Goal: Task Accomplishment & Management: Manage account settings

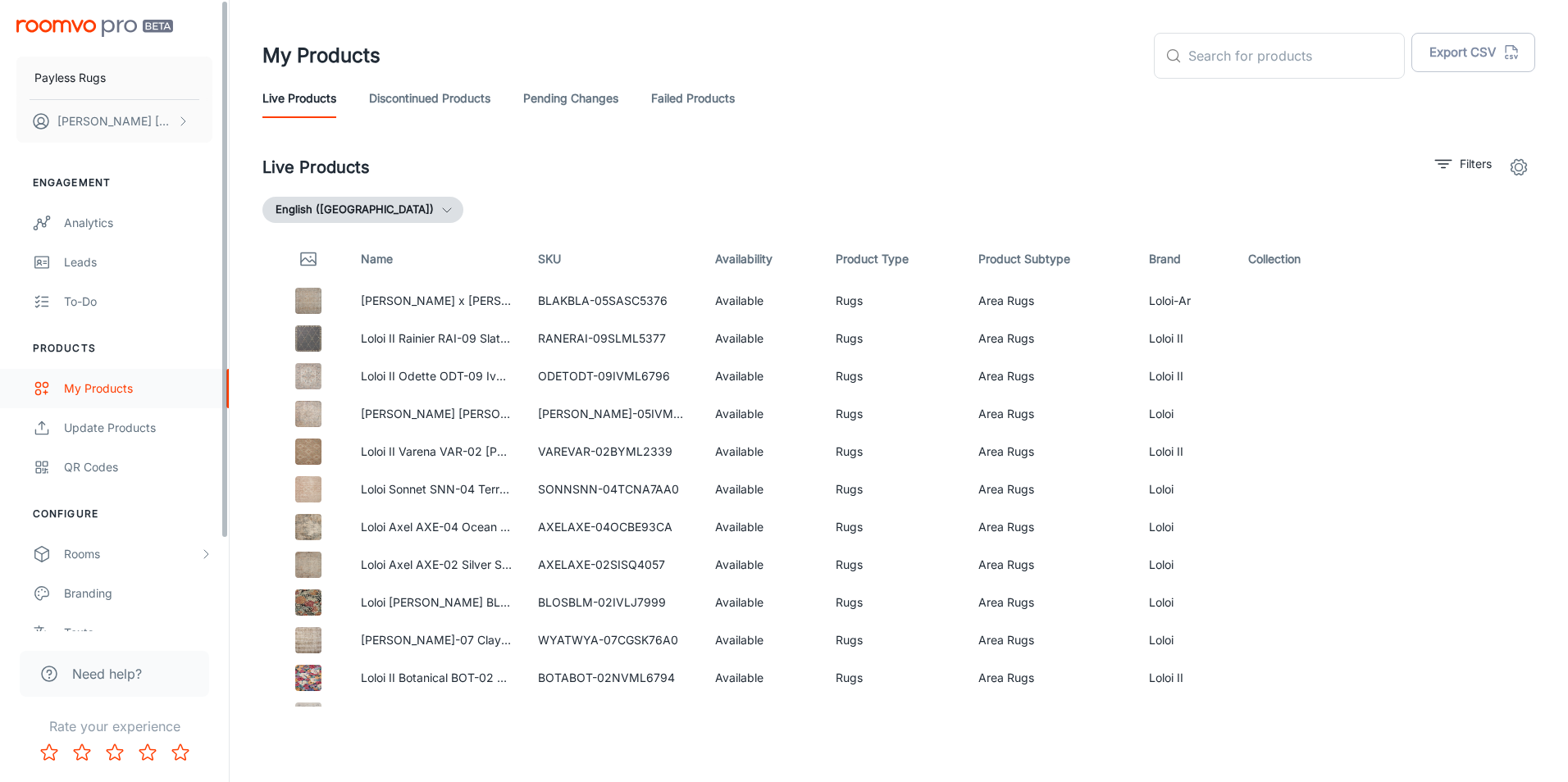
click at [109, 384] on div "My Products" at bounding box center [137, 388] width 148 height 18
click at [1468, 157] on p "Filters" at bounding box center [1476, 164] width 32 height 18
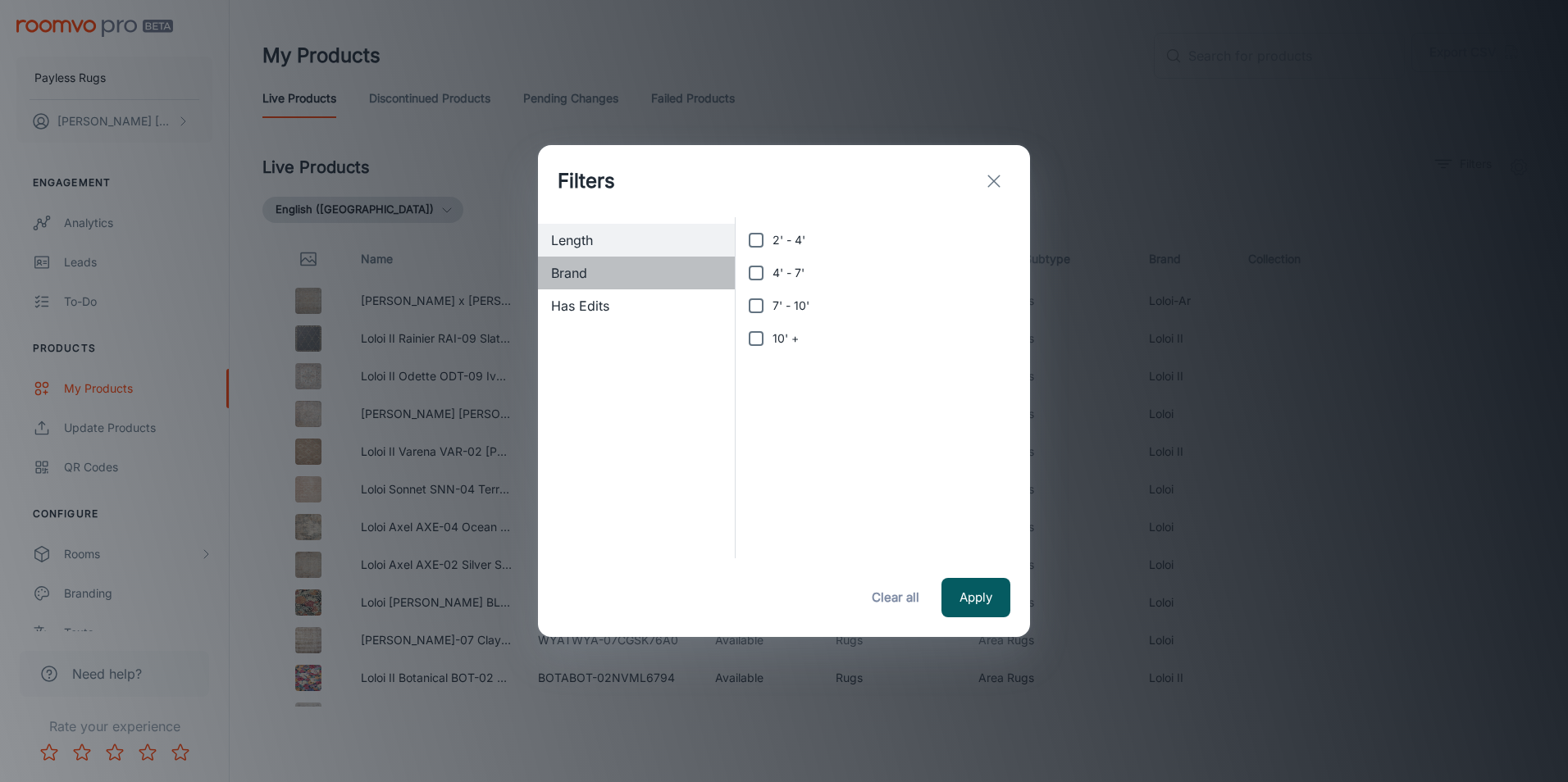
click at [638, 265] on span "Brand" at bounding box center [637, 273] width 171 height 20
click at [995, 183] on icon "exit" at bounding box center [994, 182] width 20 height 20
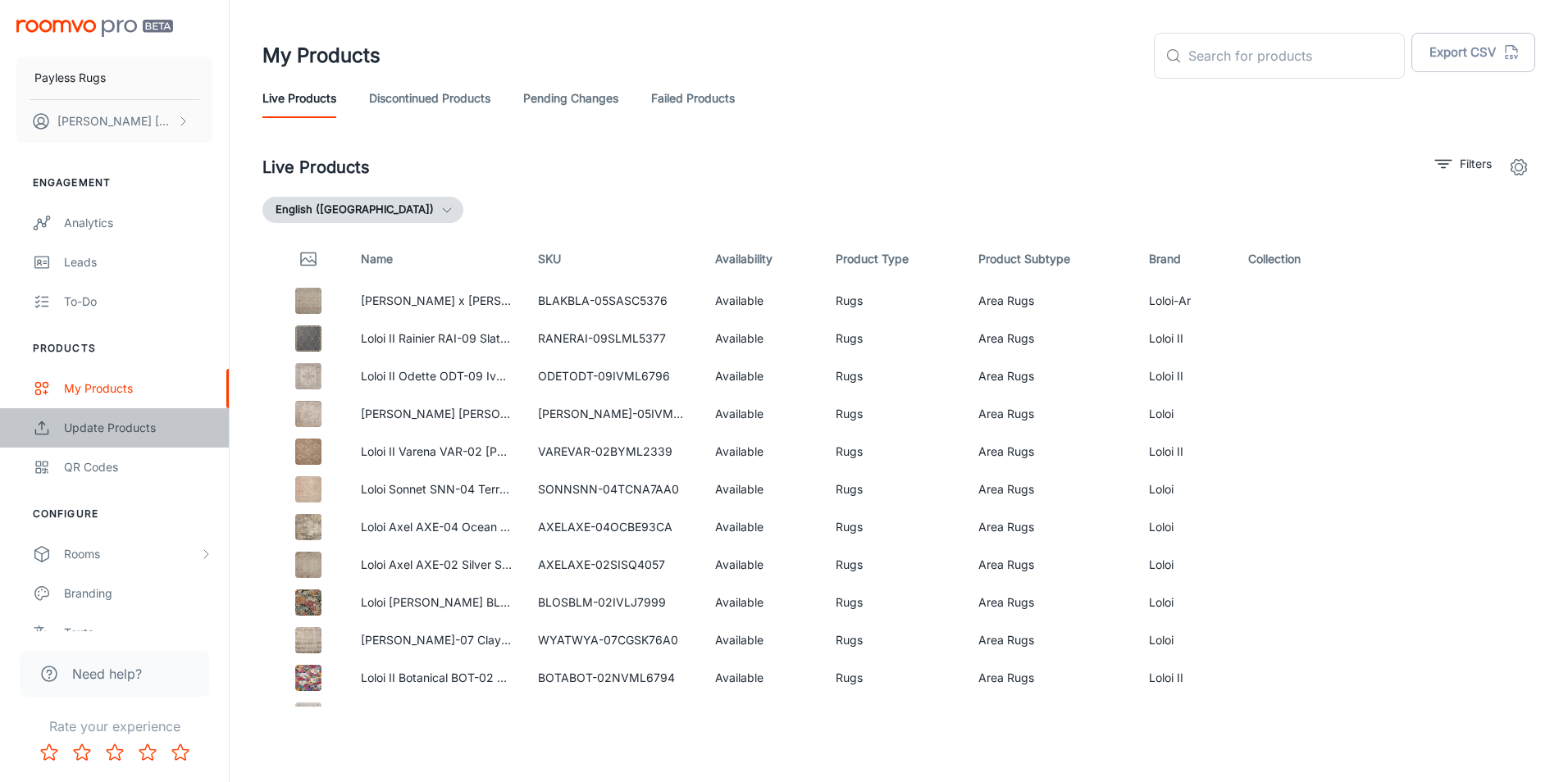
click at [122, 409] on link "Update Products" at bounding box center [114, 428] width 229 height 39
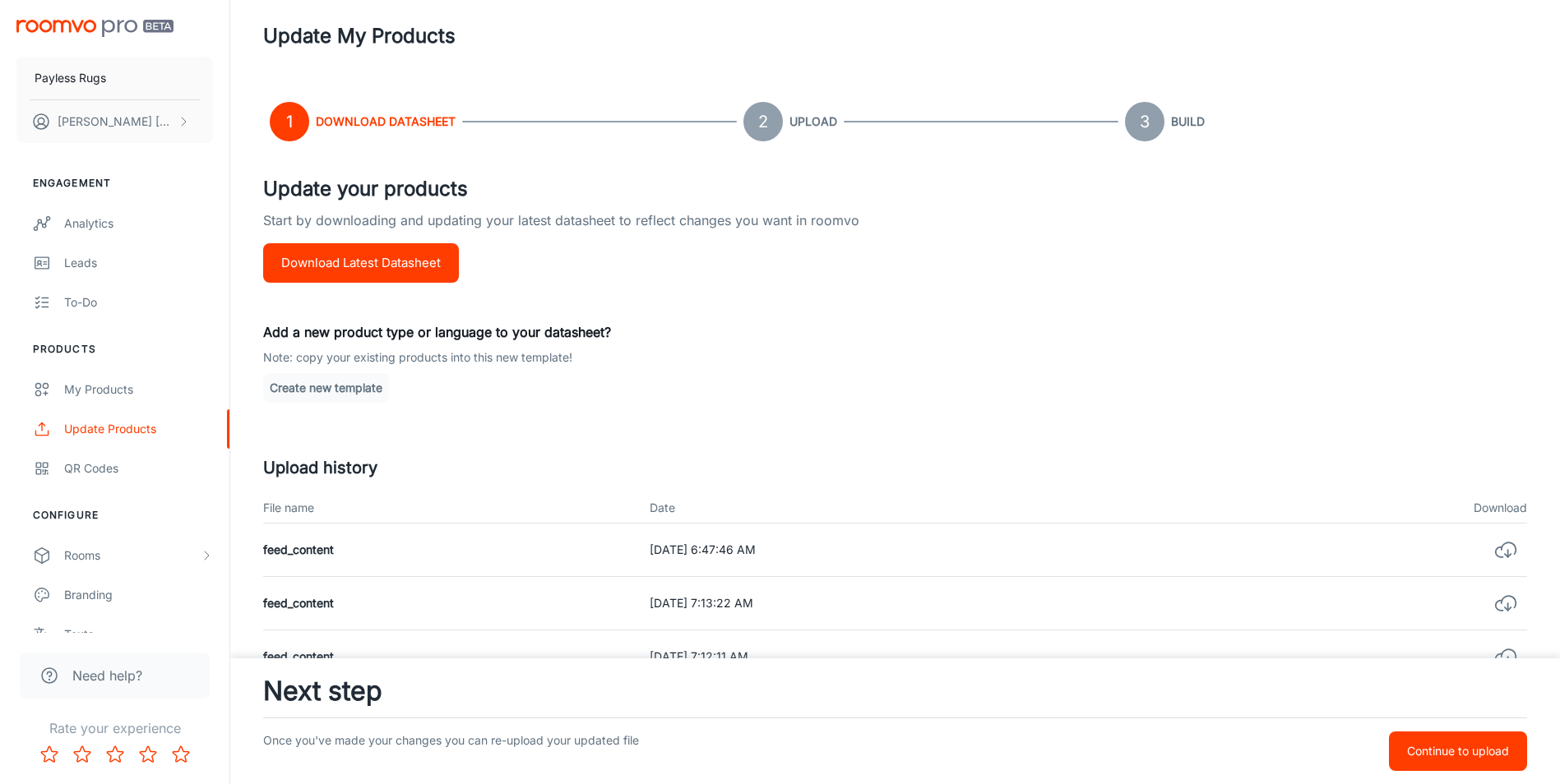
scroll to position [82, 0]
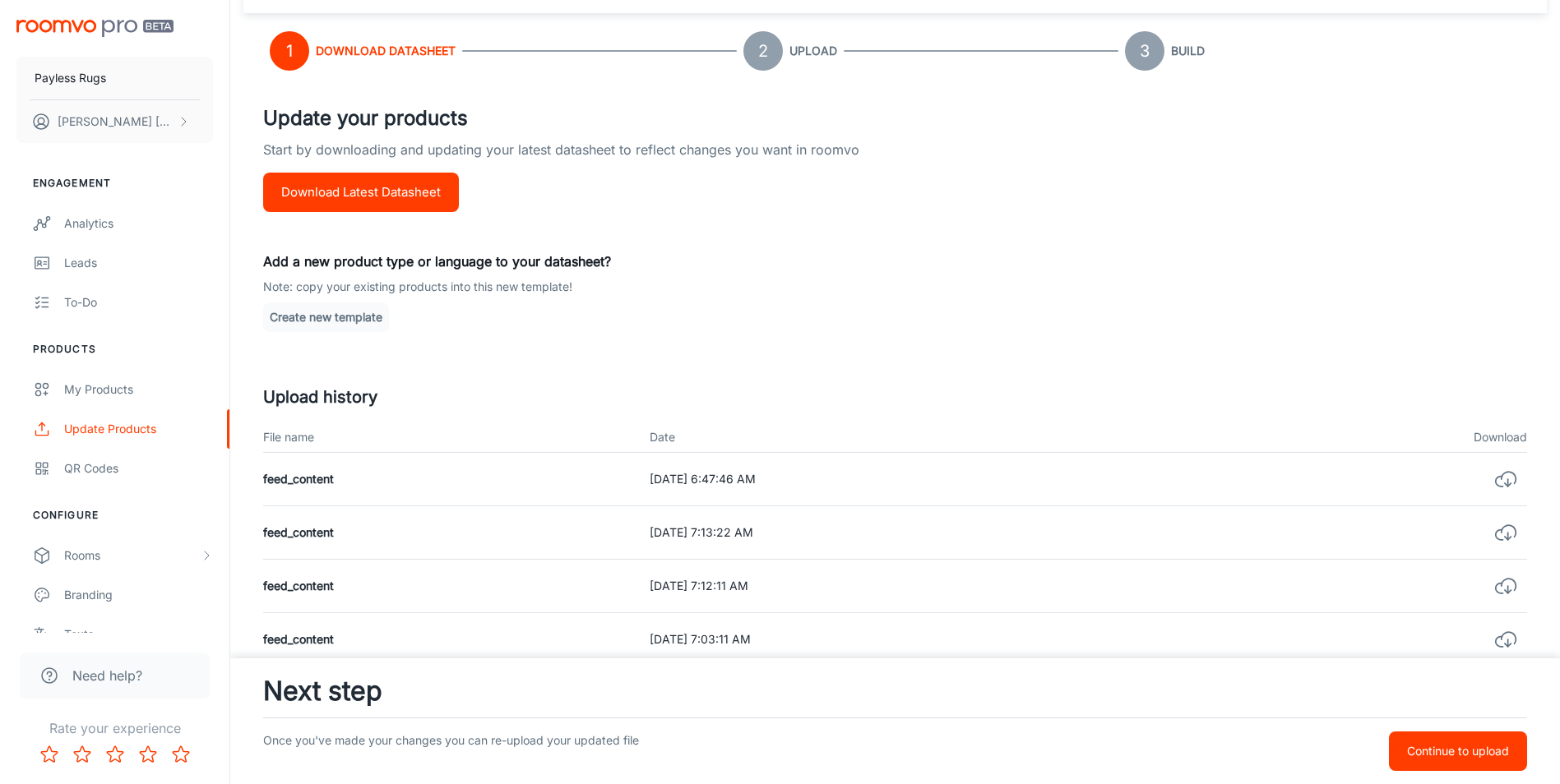
click at [1515, 476] on icon "button" at bounding box center [1509, 478] width 15 height 12
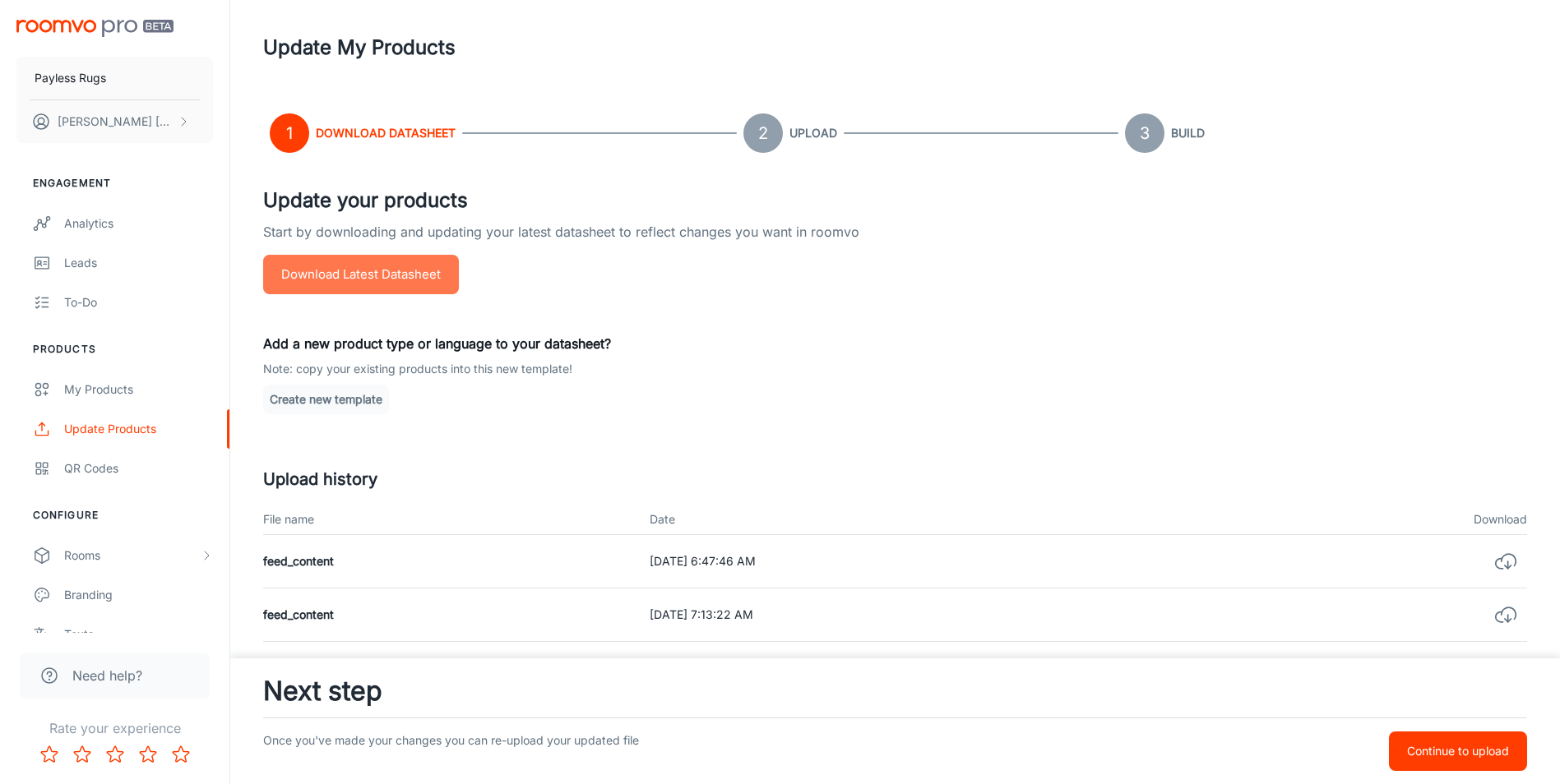
click at [390, 258] on button "Download Latest Datasheet" at bounding box center [360, 274] width 196 height 39
click at [760, 372] on p "Note: copy your existing products into this new template!" at bounding box center [894, 369] width 1264 height 18
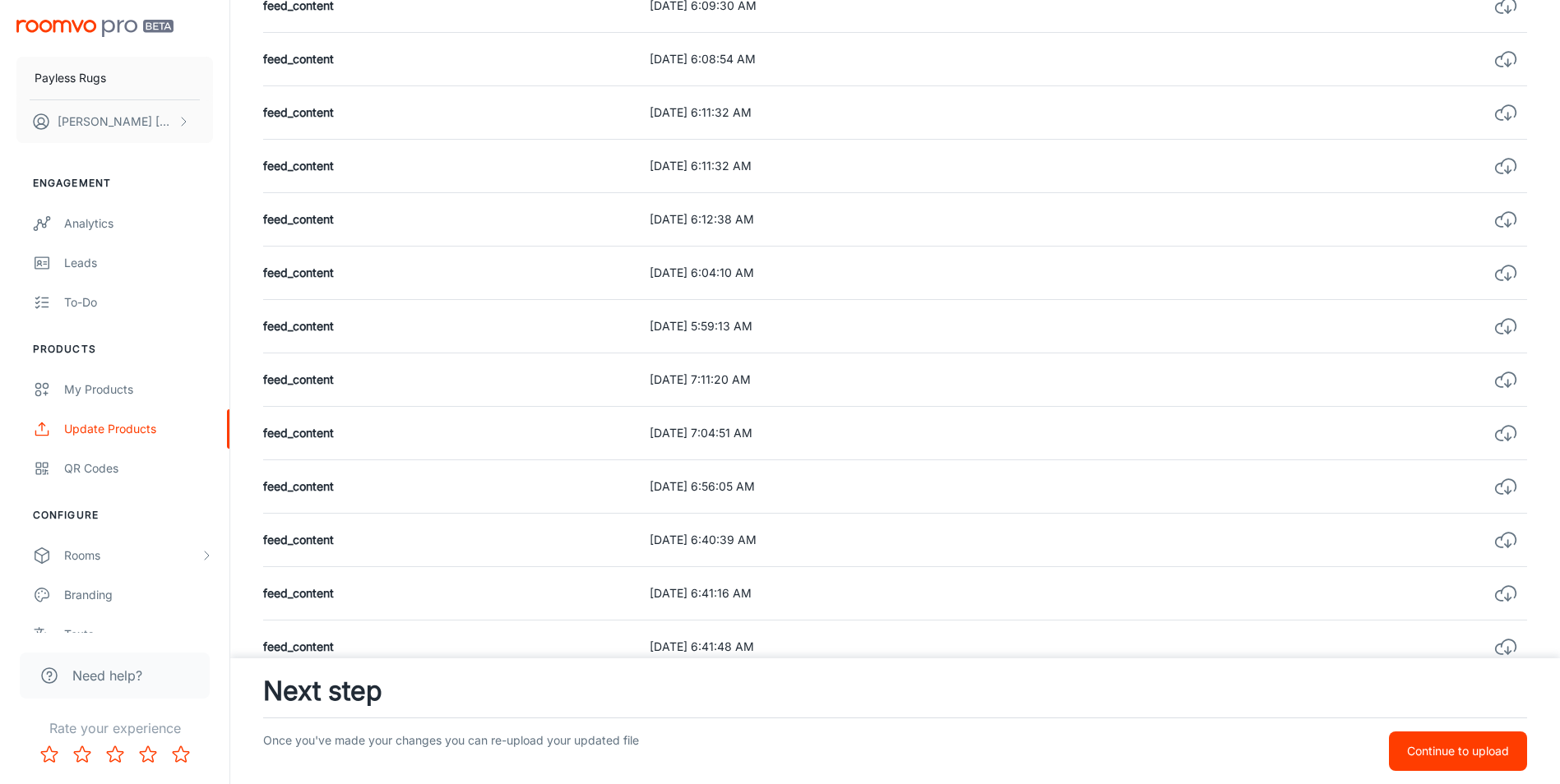
scroll to position [1480, 0]
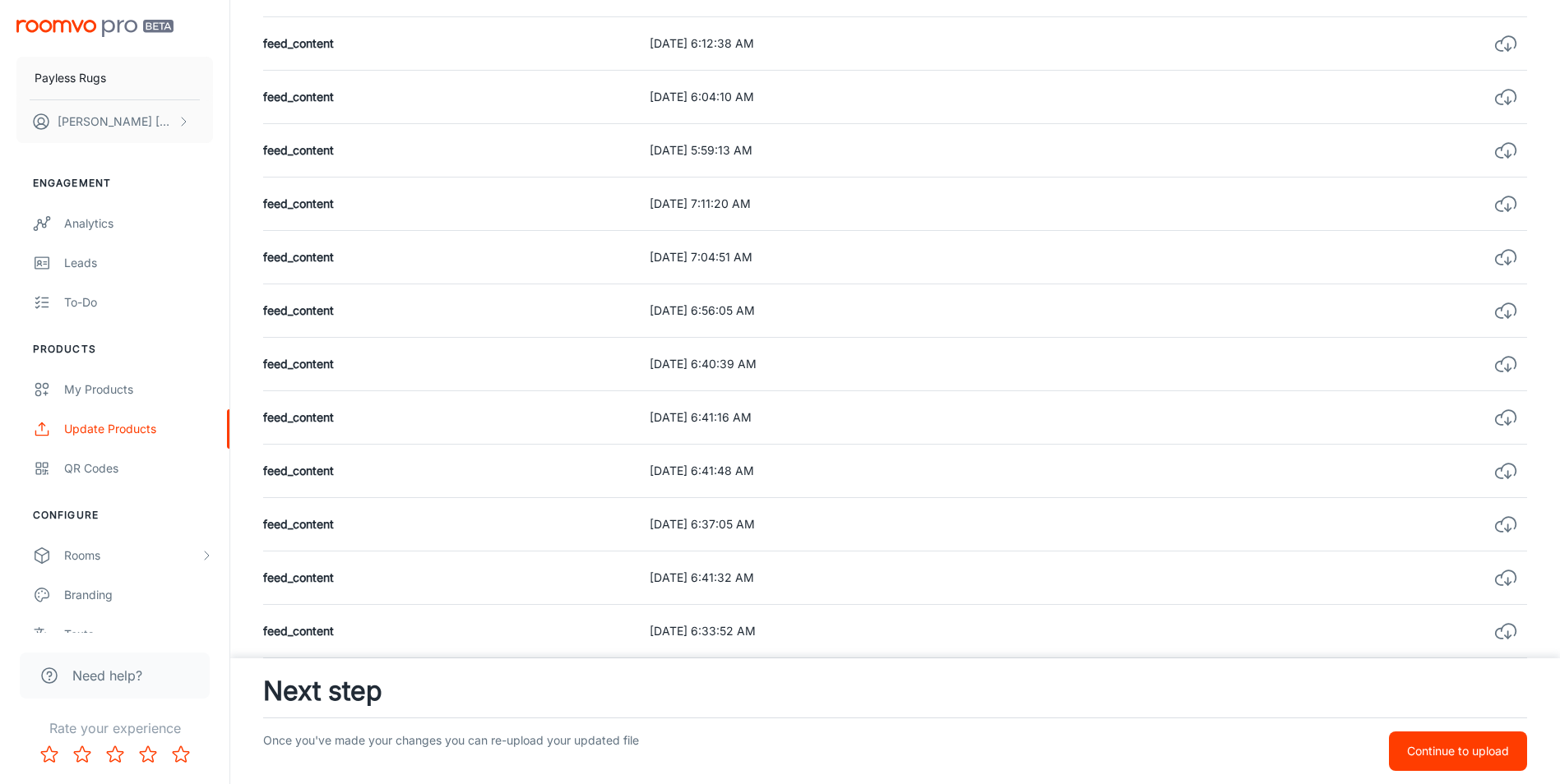
click at [1482, 755] on p "Continue to upload" at bounding box center [1458, 751] width 102 height 18
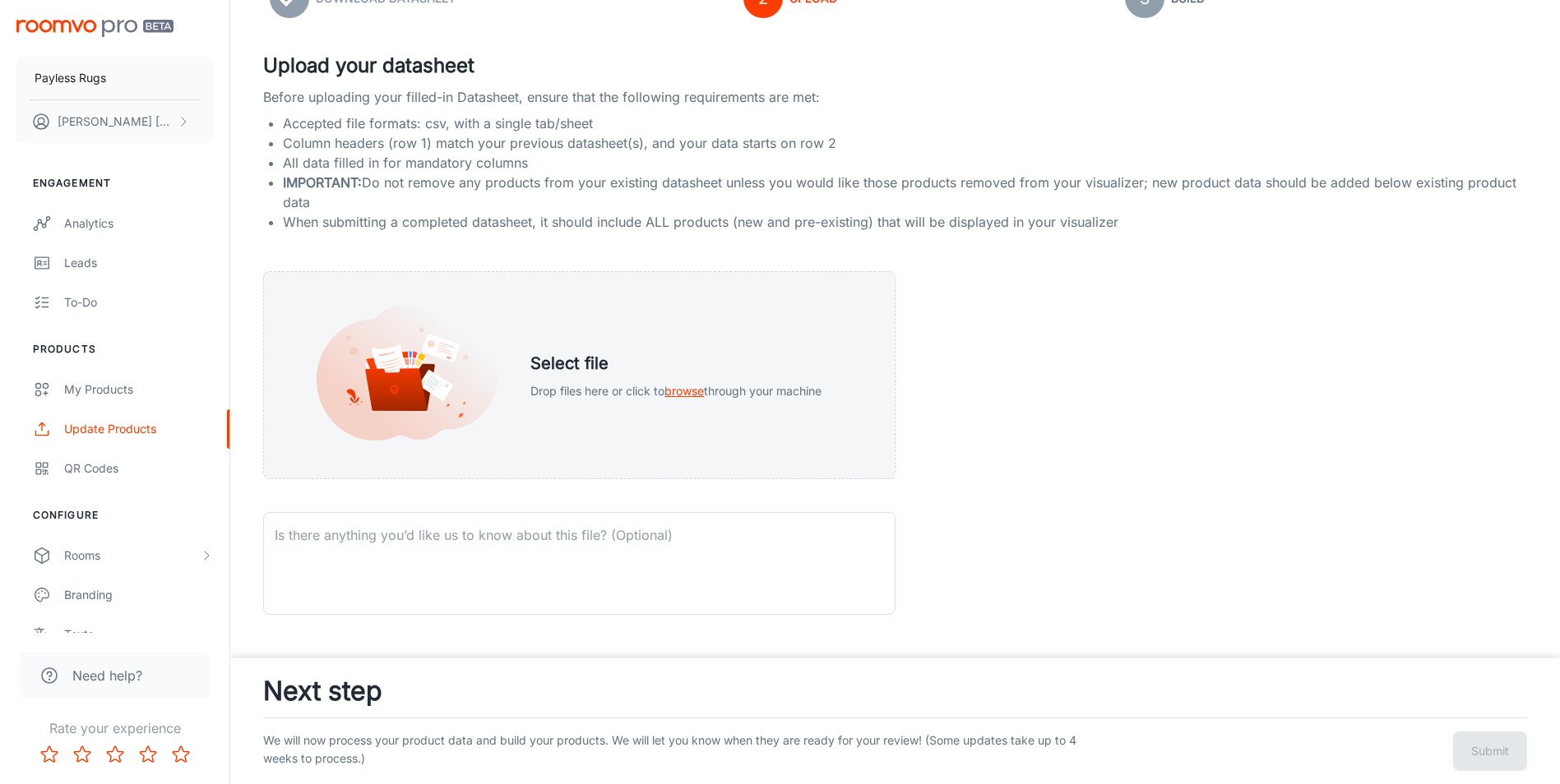
scroll to position [165, 0]
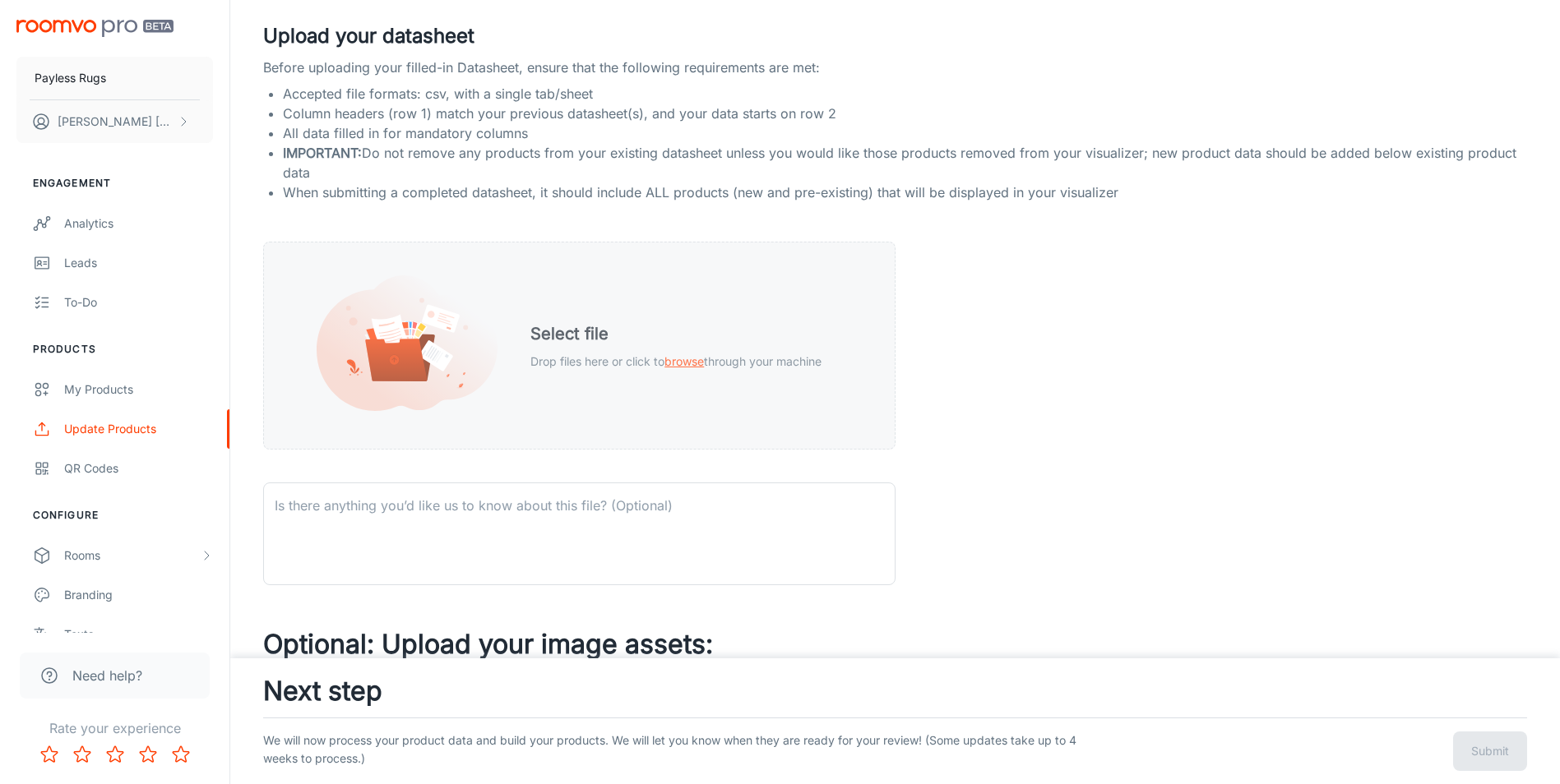
click at [693, 364] on span "browse" at bounding box center [683, 361] width 39 height 14
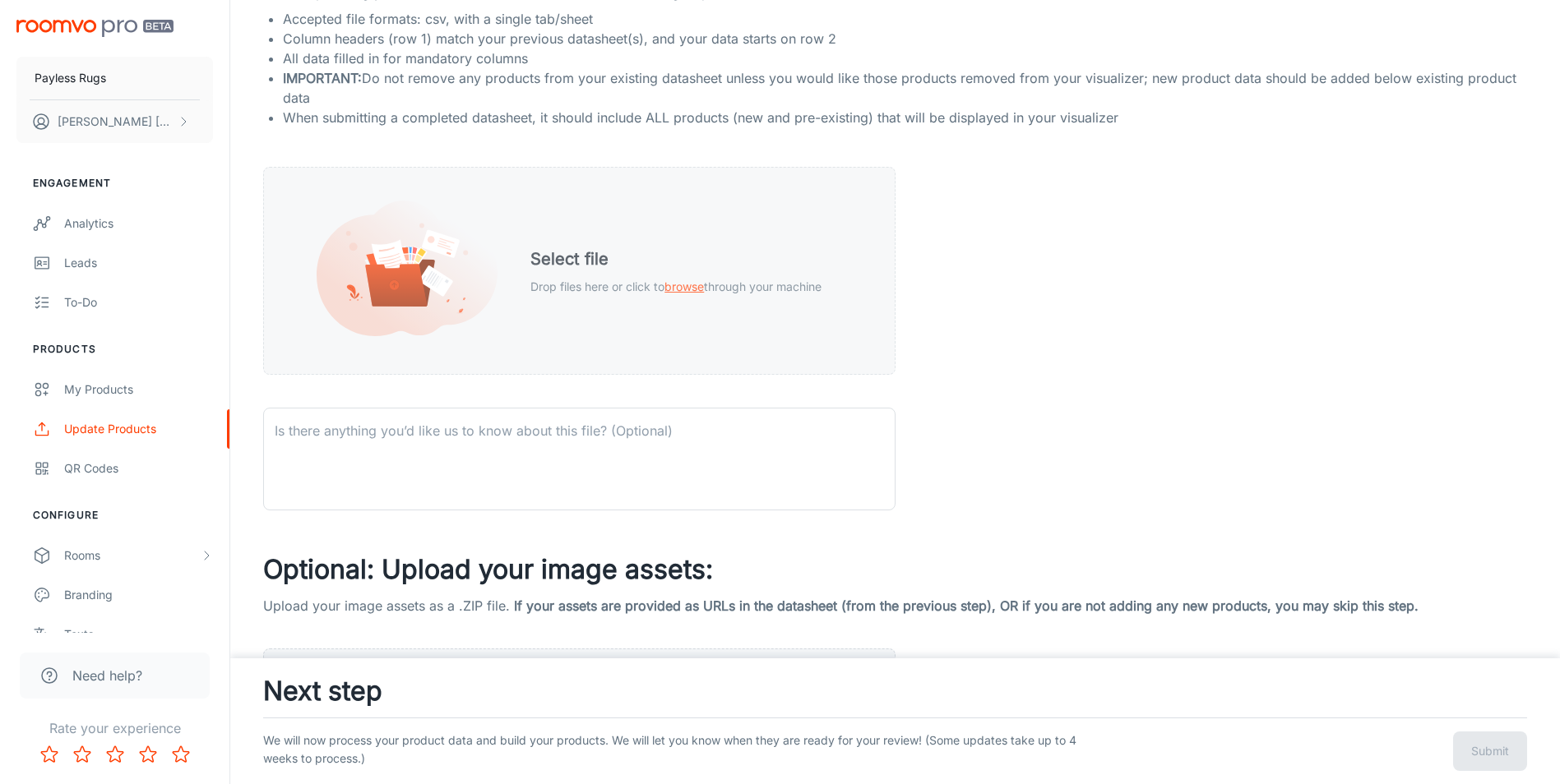
scroll to position [82, 0]
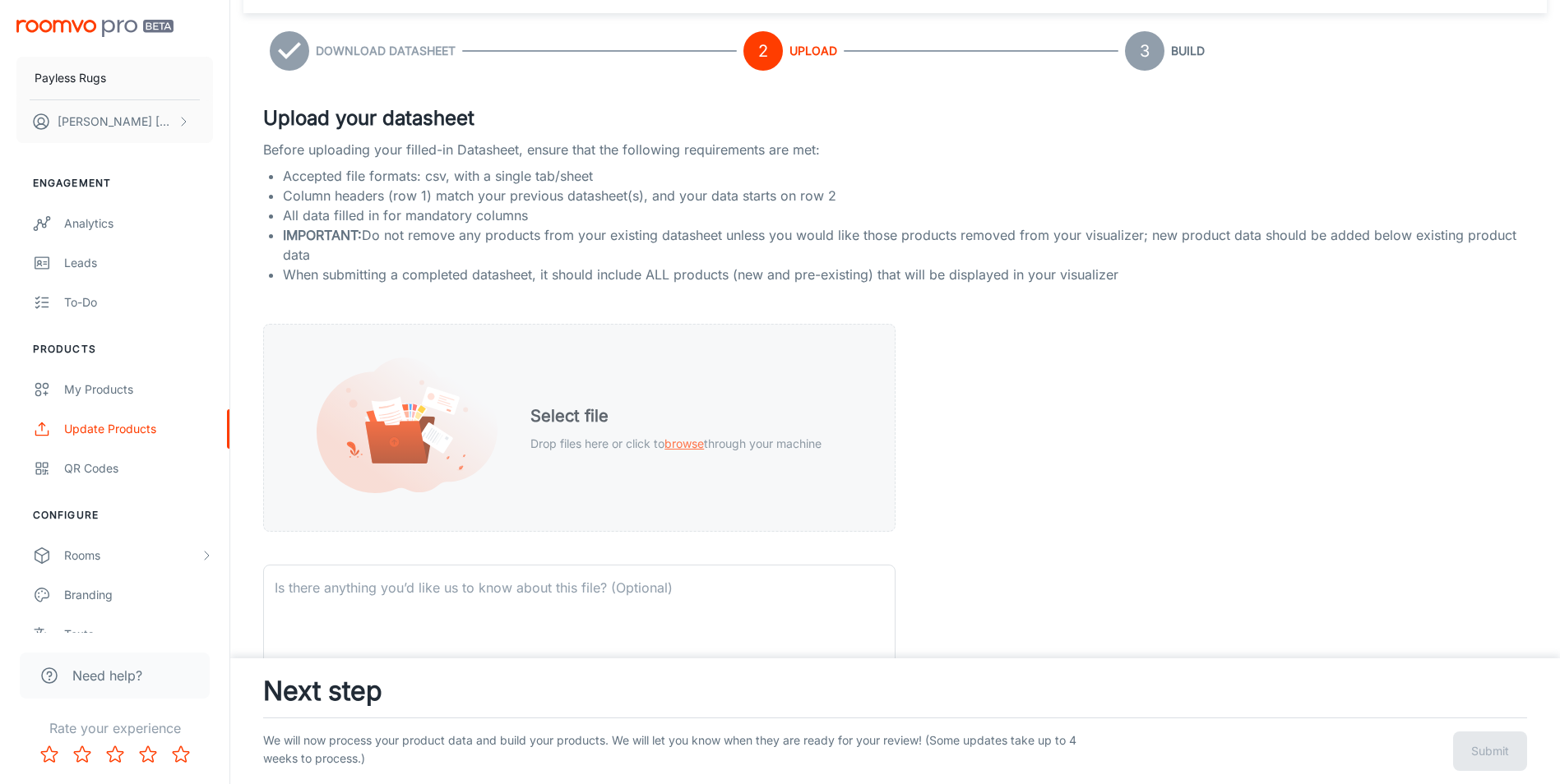
click at [660, 445] on p "Drop files here or click to browse through your machine" at bounding box center [676, 444] width 291 height 18
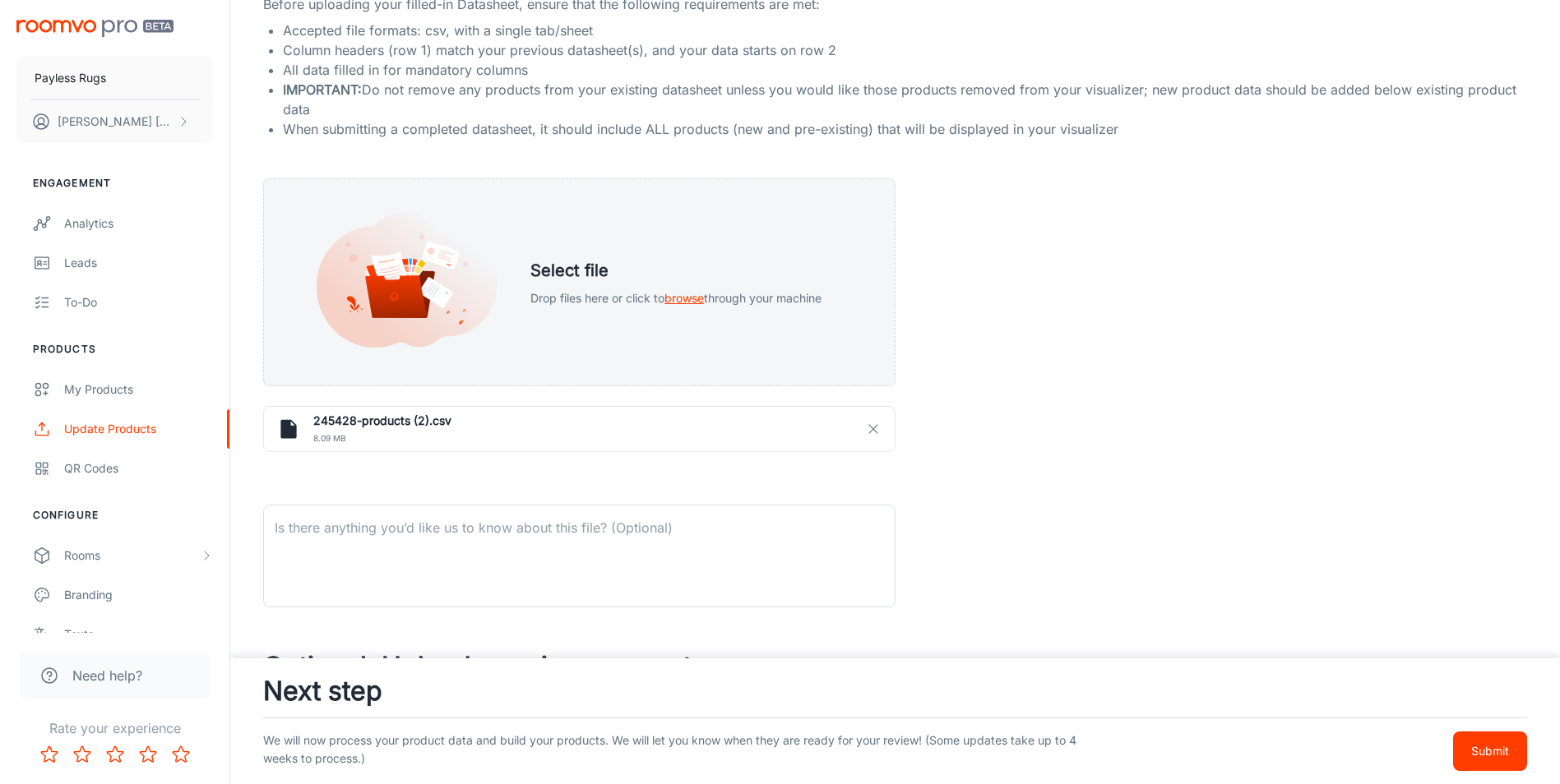
scroll to position [329, 0]
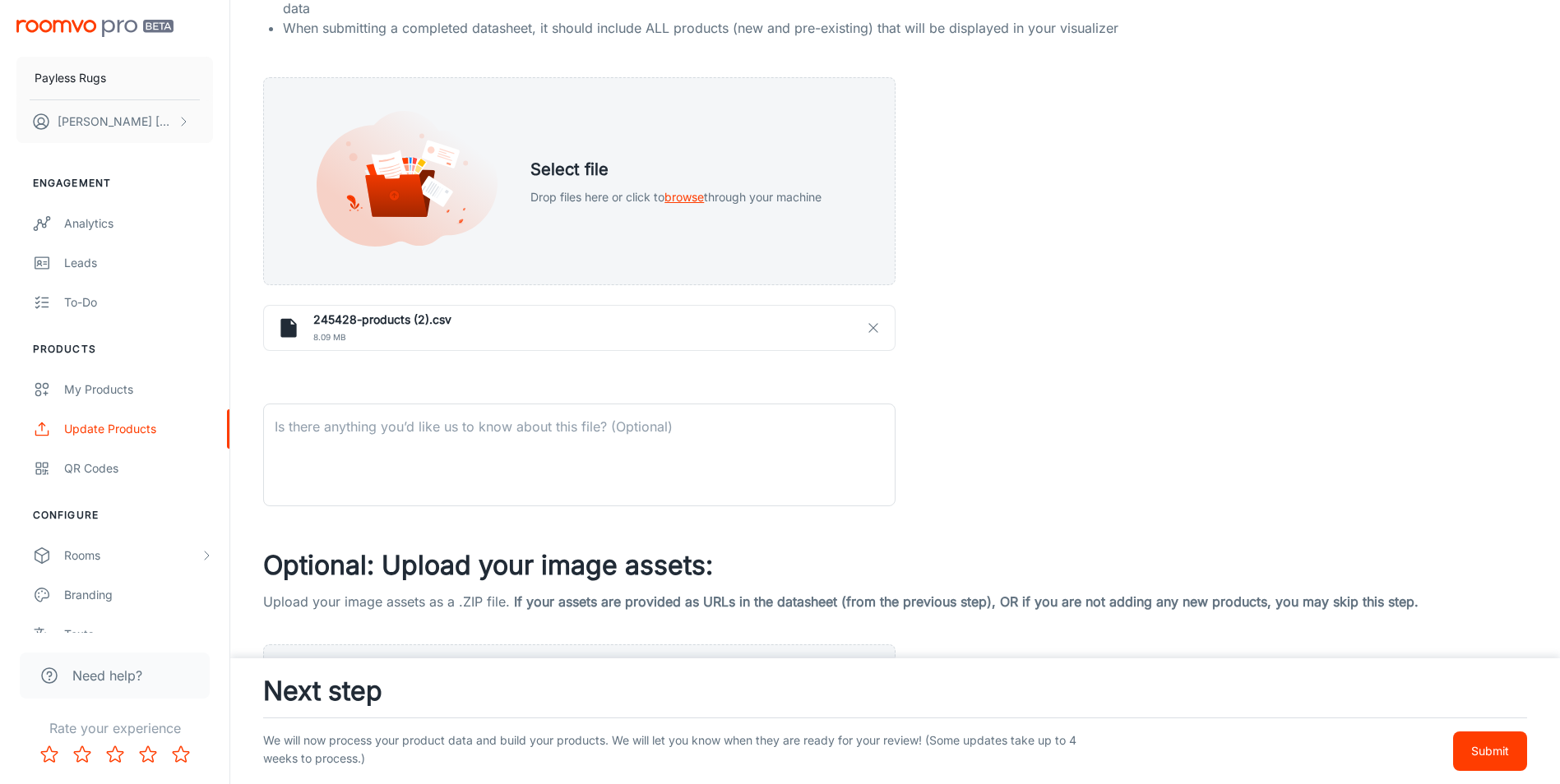
click at [1505, 757] on p "Submit" at bounding box center [1489, 751] width 38 height 18
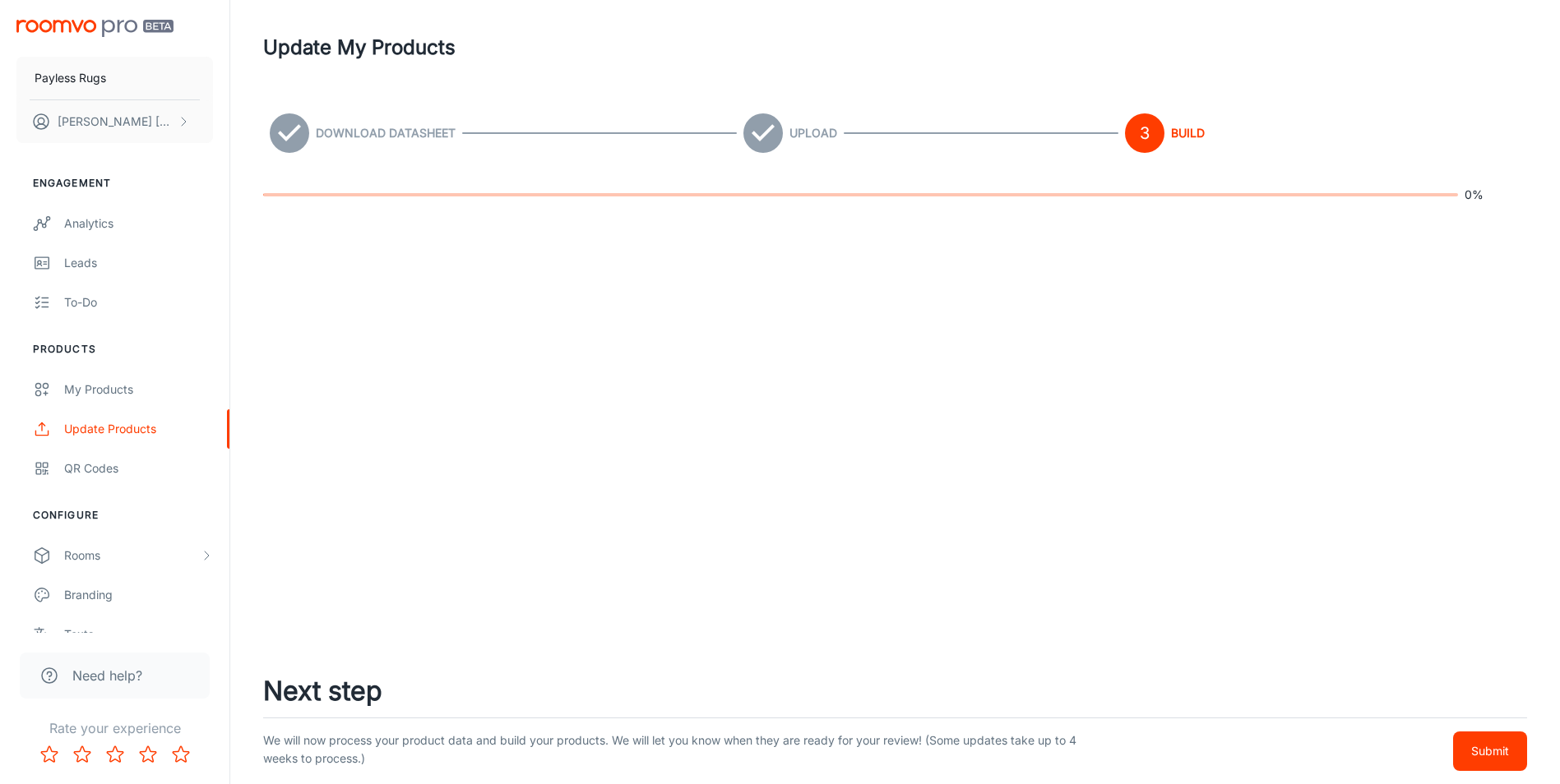
scroll to position [0, 0]
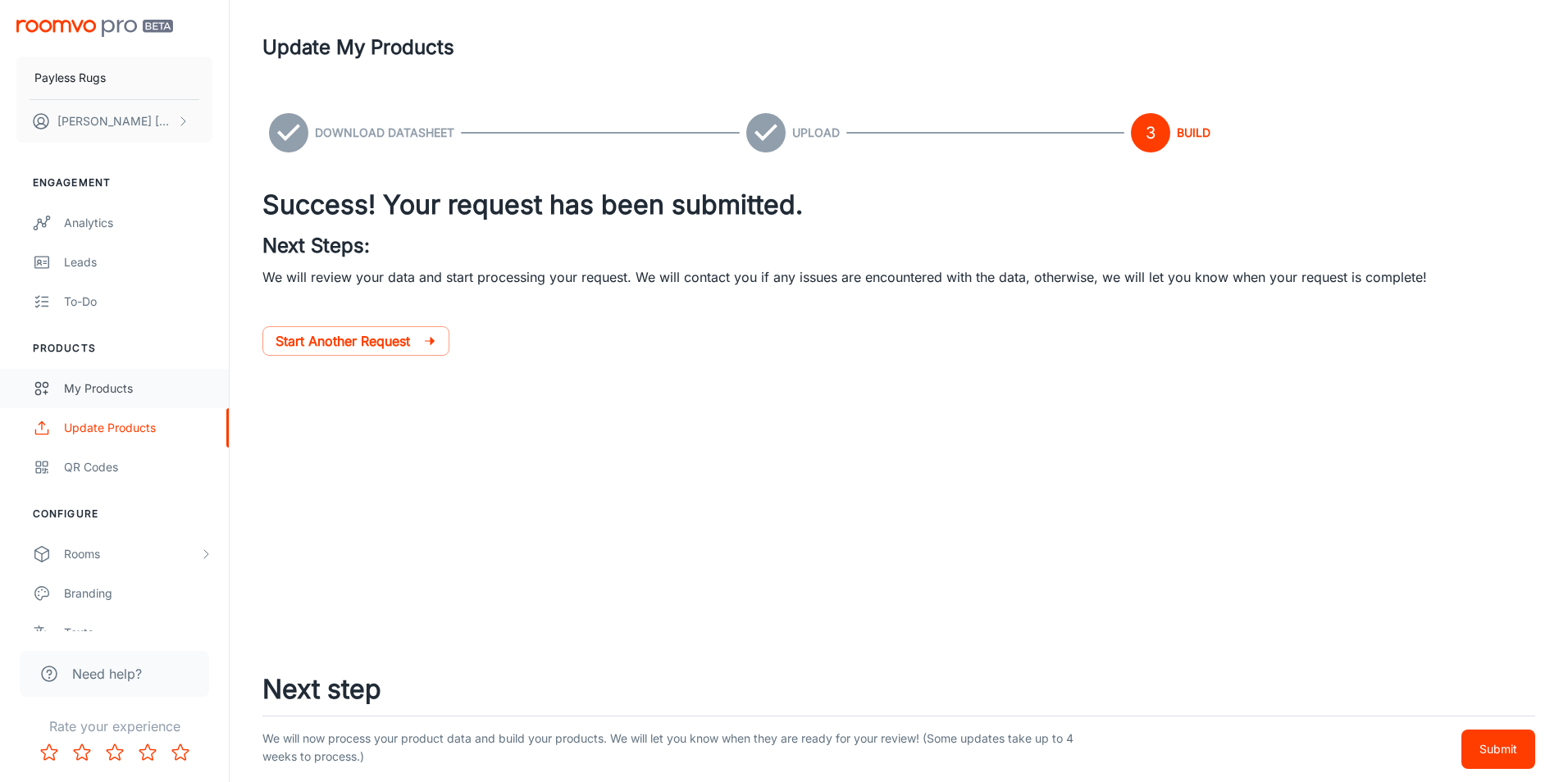
click at [95, 383] on div "My Products" at bounding box center [137, 388] width 148 height 18
